Goal: Information Seeking & Learning: Learn about a topic

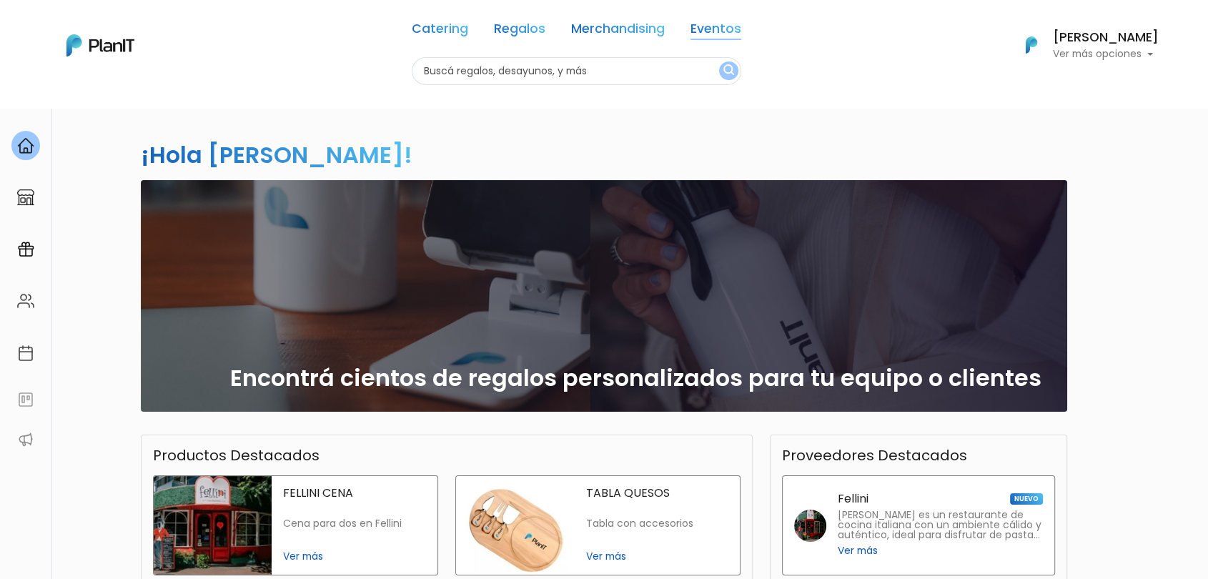
click at [717, 37] on link "Eventos" at bounding box center [715, 31] width 51 height 17
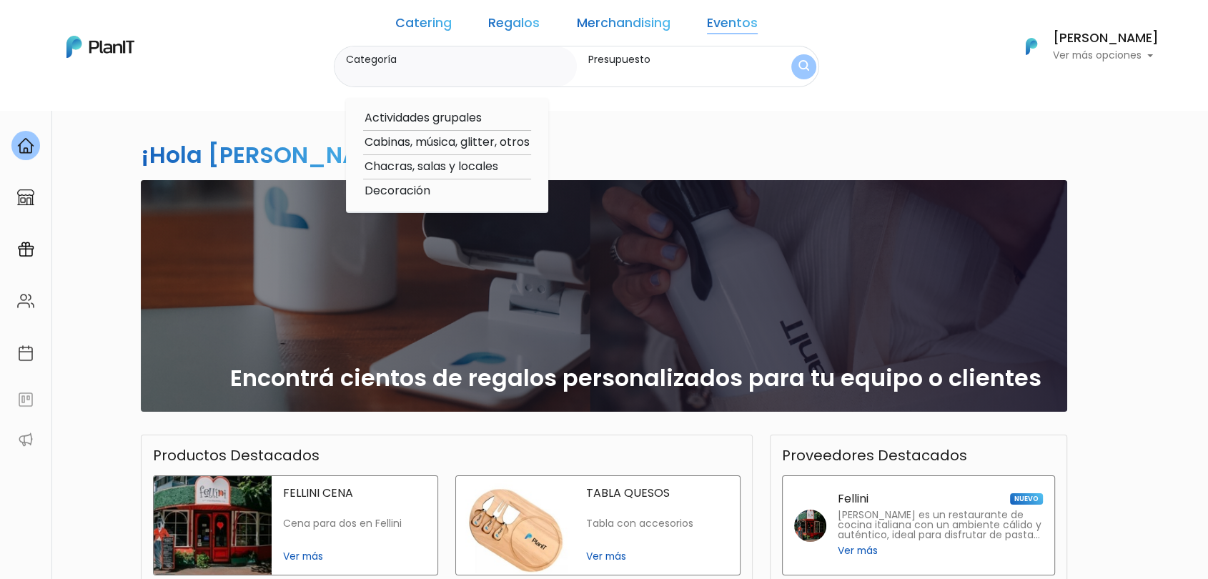
click at [446, 187] on option "Decoración" at bounding box center [447, 191] width 168 height 18
type input "Decoración"
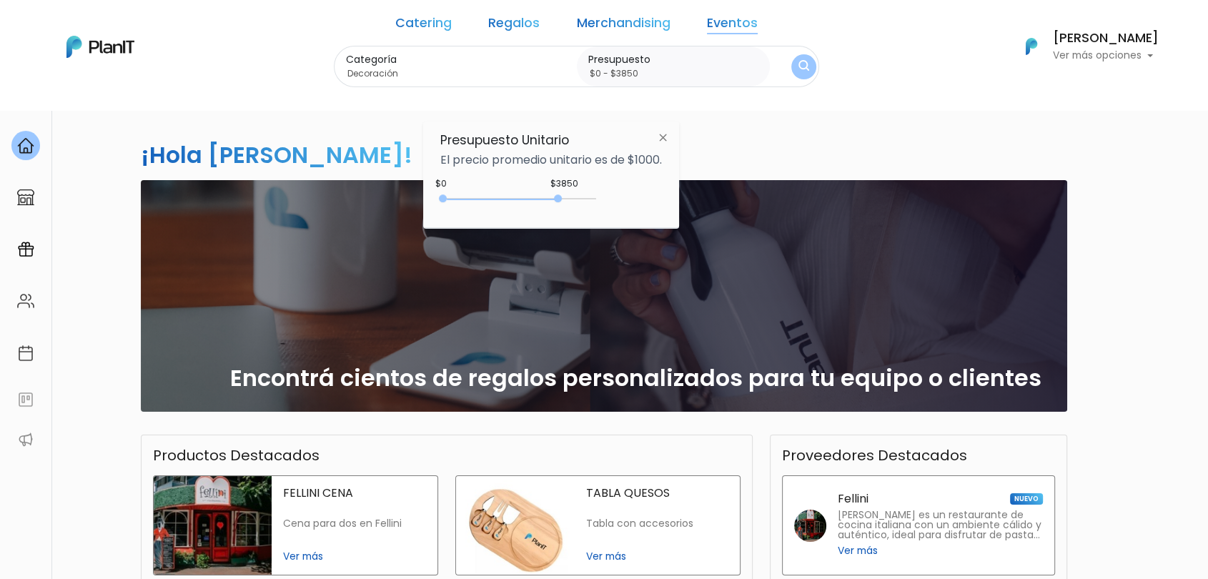
type input "$0 - $3900"
drag, startPoint x: 477, startPoint y: 195, endPoint x: 562, endPoint y: 197, distance: 85.1
click at [562, 197] on div "0 : 3850 0 3850" at bounding box center [521, 201] width 150 height 14
click at [798, 67] on img "submit" at bounding box center [803, 67] width 11 height 14
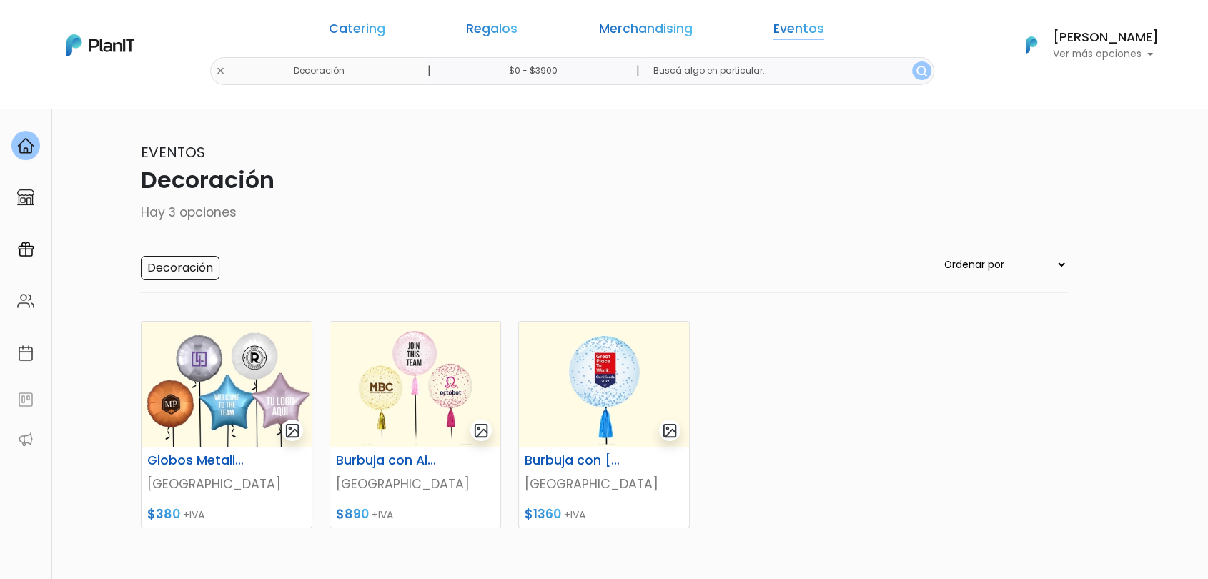
click at [773, 35] on link "Eventos" at bounding box center [798, 31] width 51 height 17
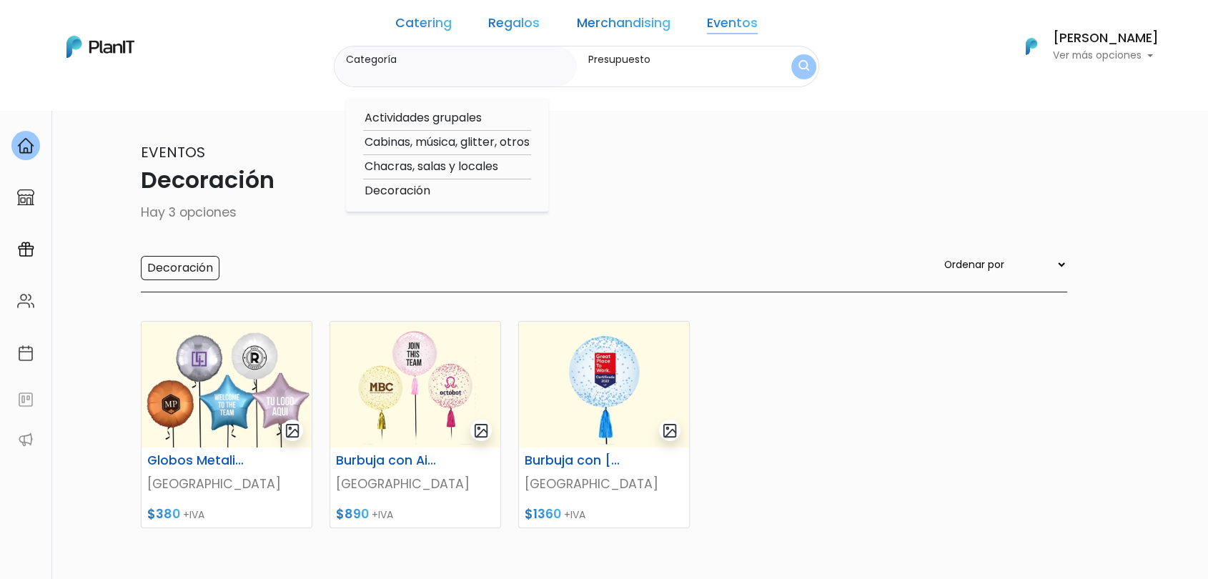
click at [454, 114] on option "Actividades grupales" at bounding box center [447, 118] width 168 height 18
type input "Actividades grupales"
type input "$0 - $3900"
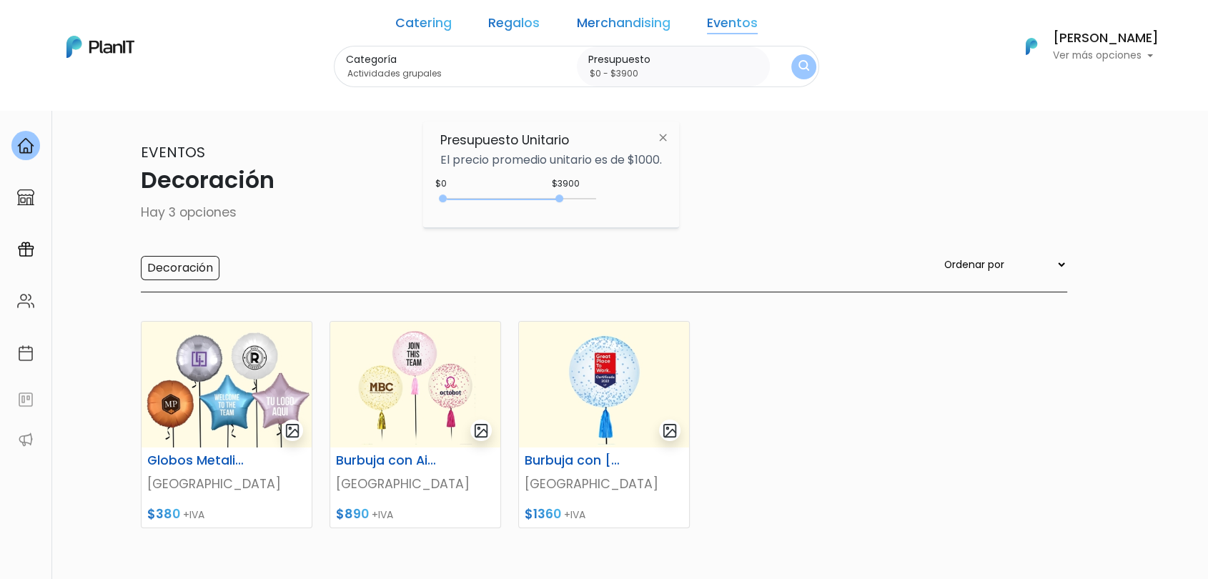
click at [791, 59] on button "submit" at bounding box center [803, 66] width 25 height 25
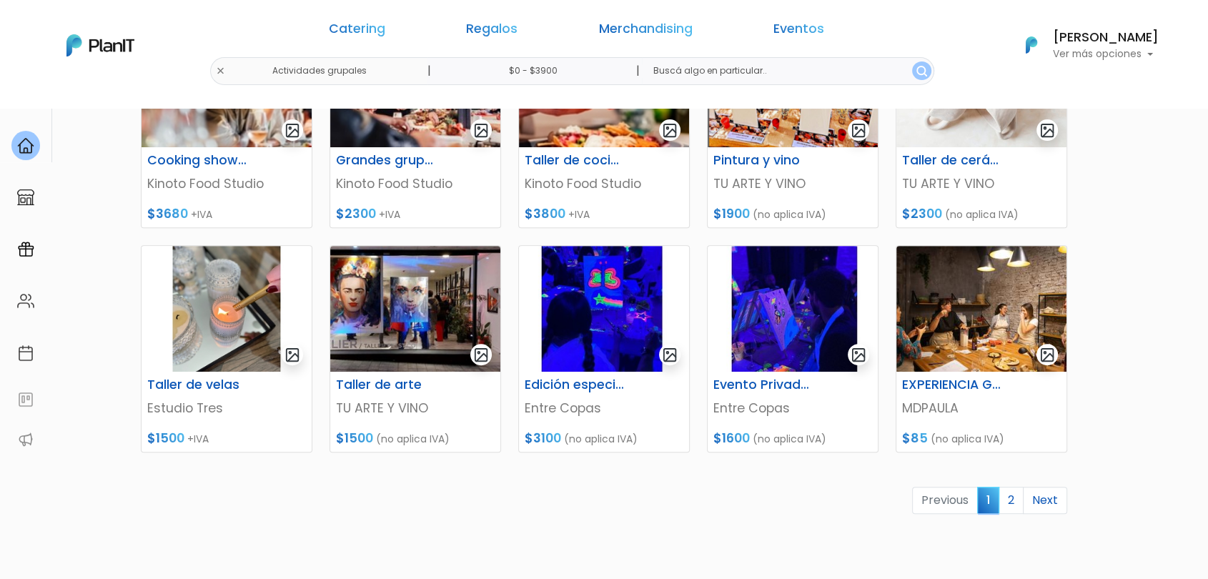
scroll to position [656, 0]
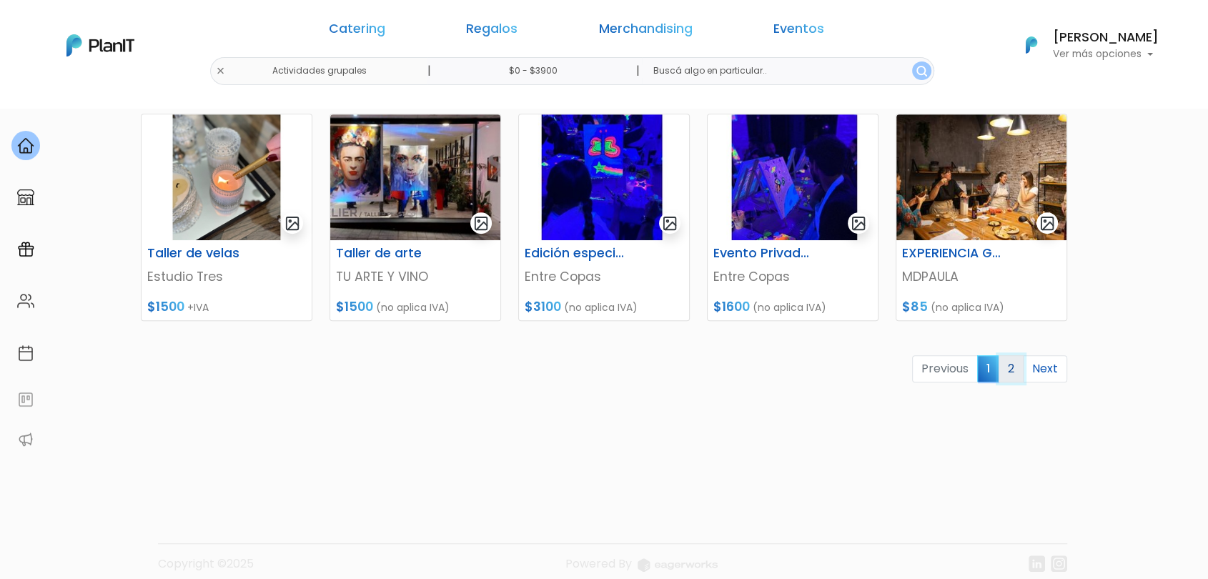
click at [1013, 374] on link "2" at bounding box center [1010, 368] width 25 height 27
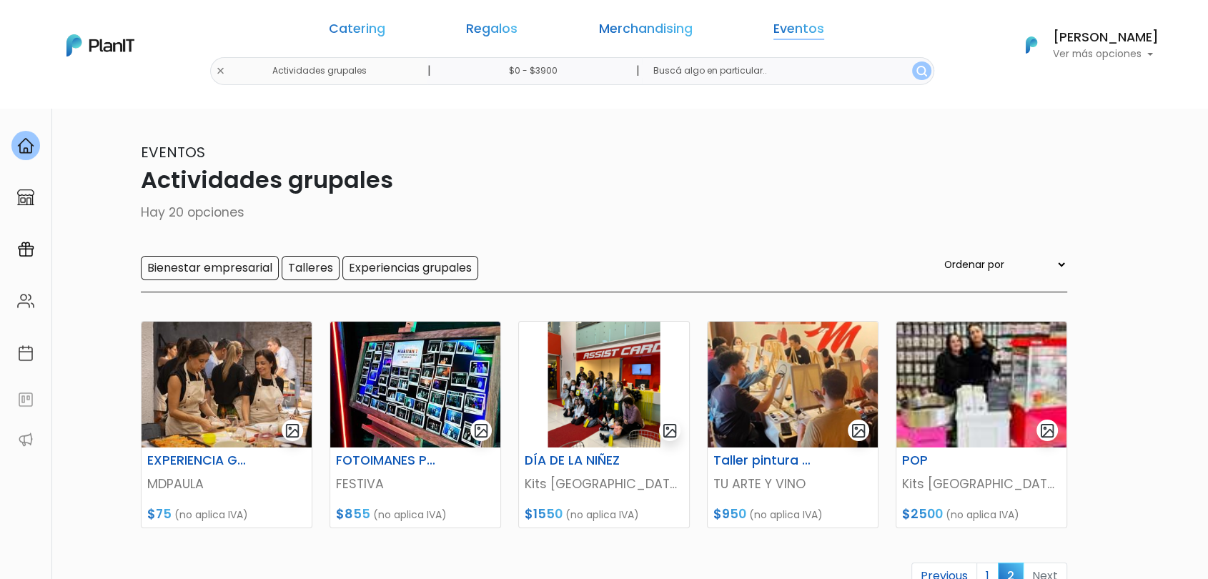
click at [773, 33] on link "Eventos" at bounding box center [798, 31] width 51 height 17
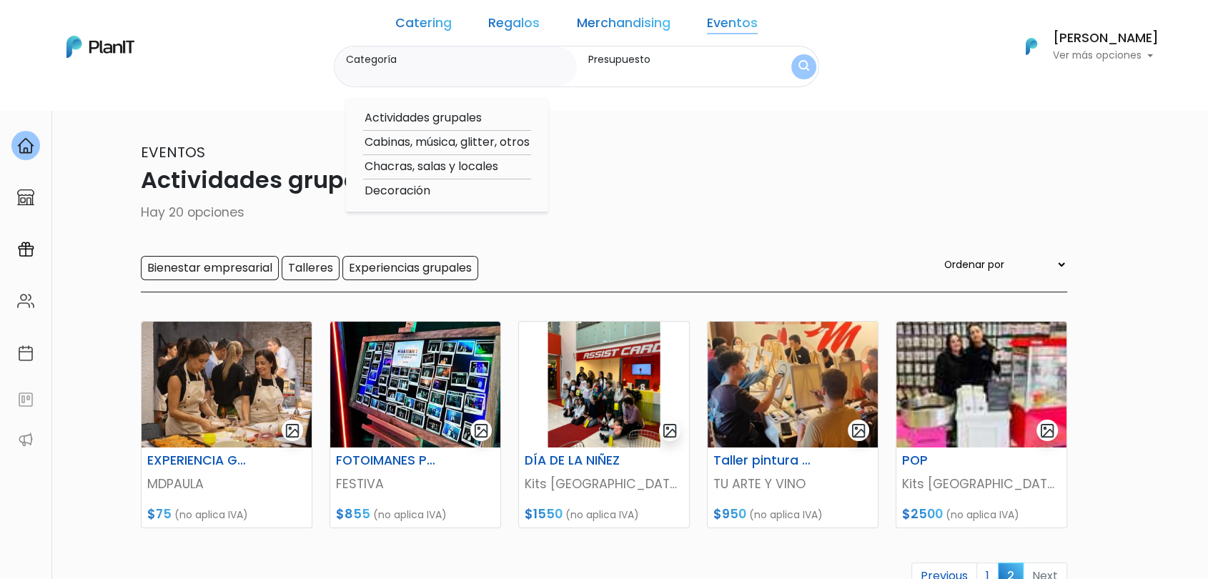
click at [531, 141] on option "Cabinas, música, glitter, otros" at bounding box center [447, 143] width 168 height 18
type input "Cabinas, música, glitter, otros"
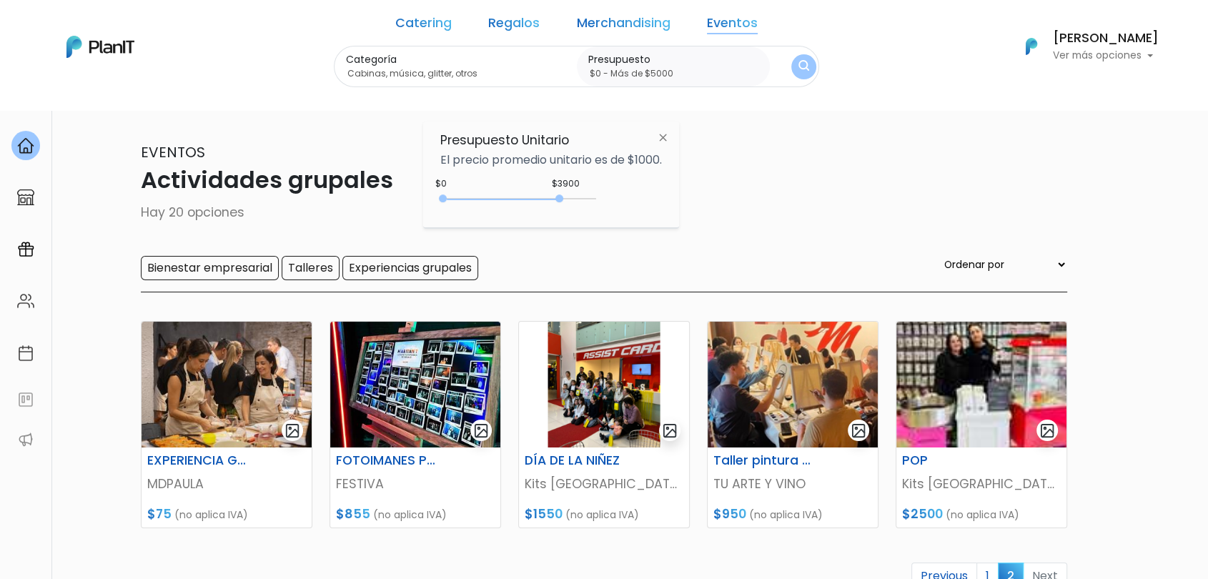
type input "$0 - Más de $5000"
drag, startPoint x: 563, startPoint y: 199, endPoint x: 632, endPoint y: 194, distance: 69.5
click at [632, 194] on div "$3900 $0 0 : 3900 0 3900 0,5000" at bounding box center [551, 201] width 222 height 29
click at [798, 66] on img "submit" at bounding box center [803, 67] width 11 height 14
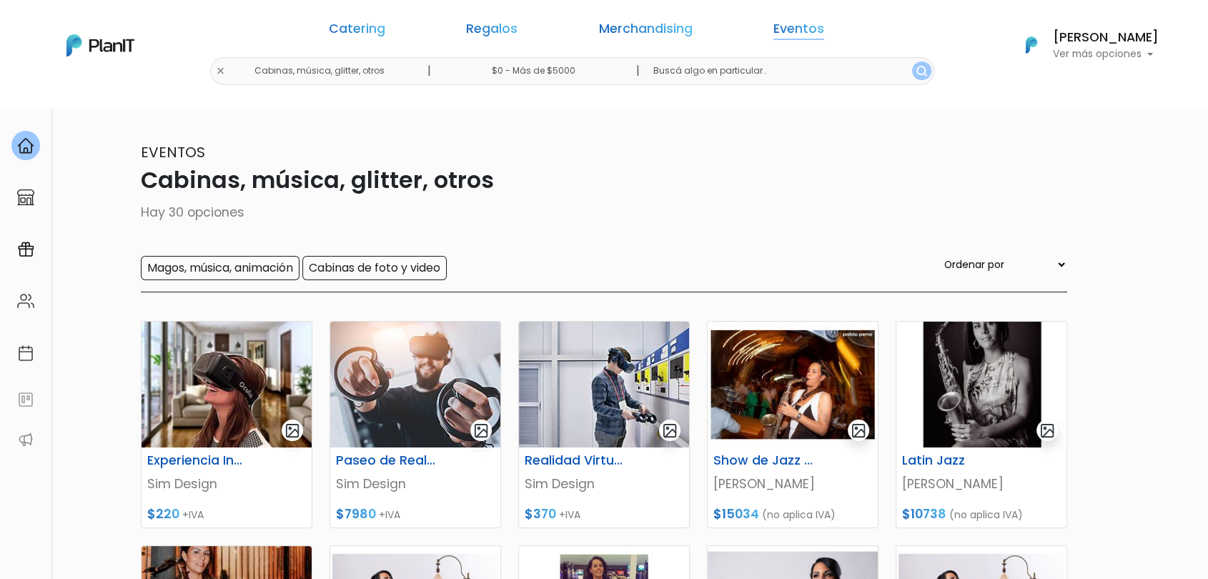
click at [773, 32] on link "Eventos" at bounding box center [798, 31] width 51 height 17
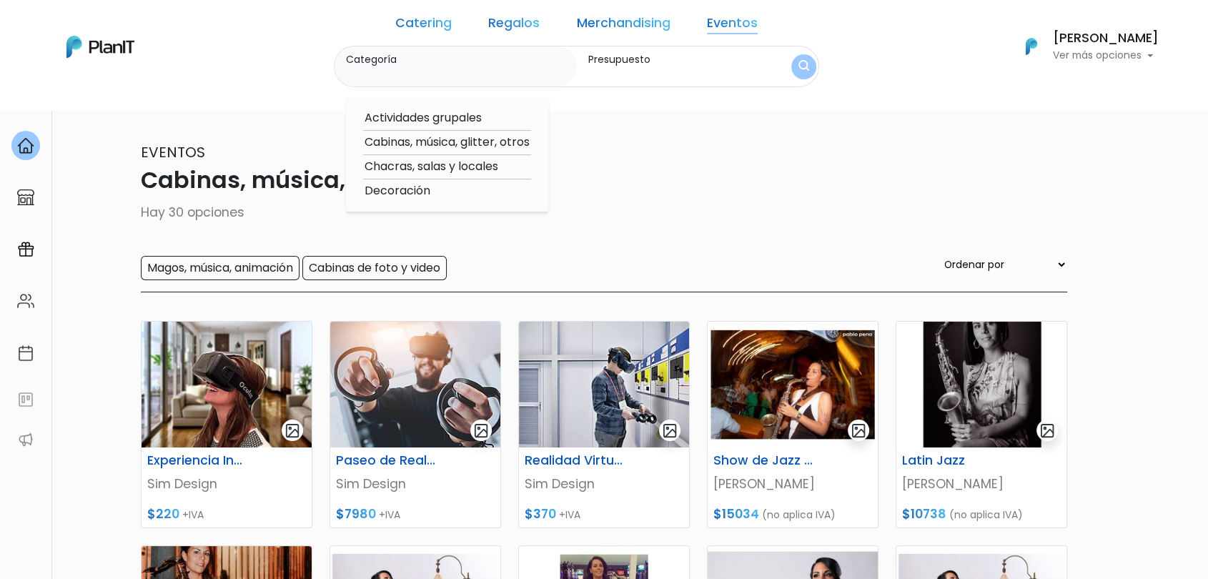
click at [718, 242] on div "Eventos Cabinas, música, glitter, otros Hay 30 opciones Magos, música, animació…" at bounding box center [604, 216] width 926 height 151
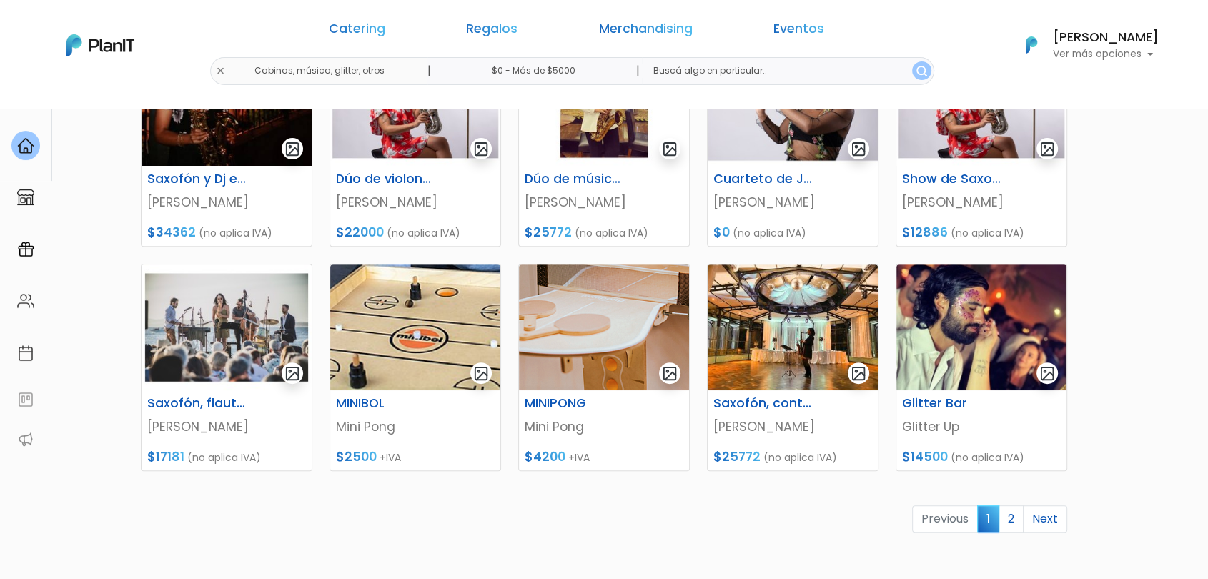
scroll to position [570, 0]
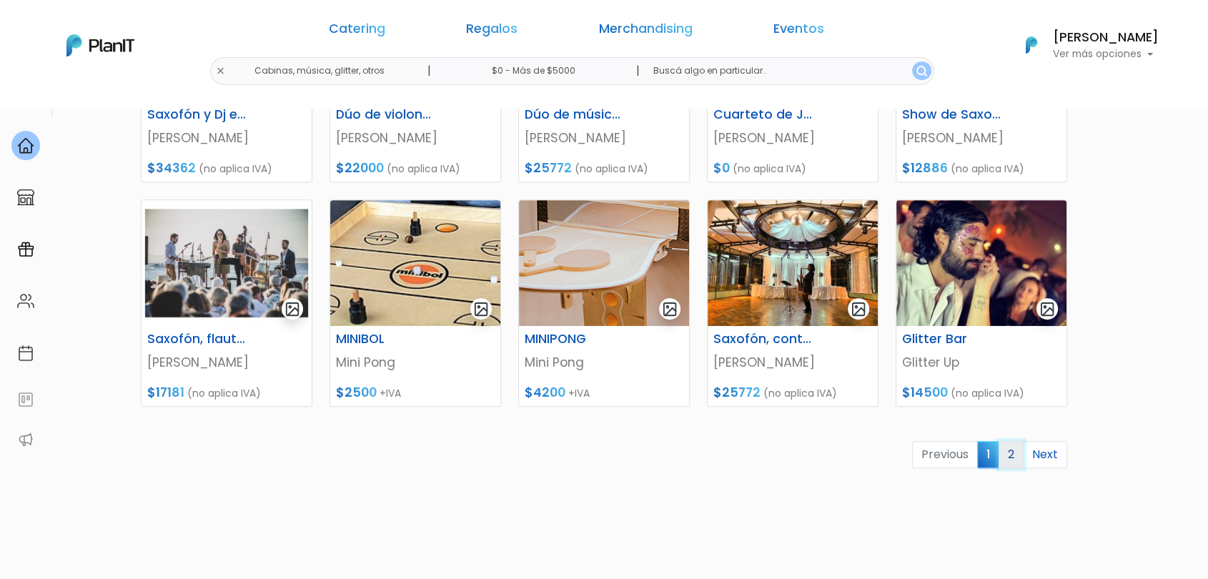
click at [1010, 451] on link "2" at bounding box center [1010, 454] width 25 height 27
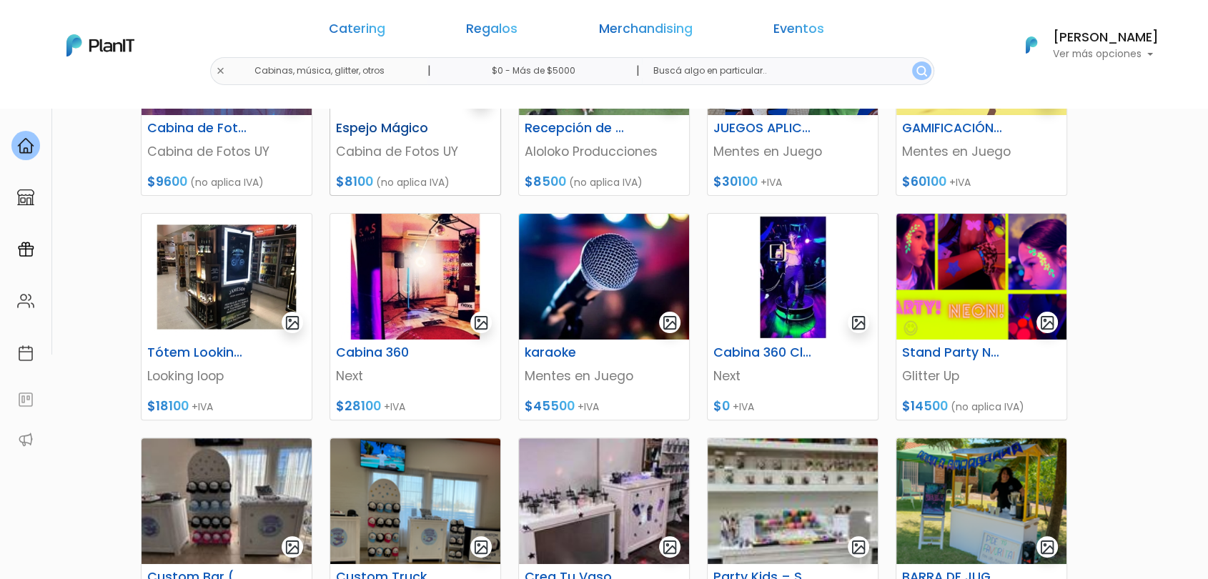
scroll to position [238, 0]
